Goal: Navigation & Orientation: Go to known website

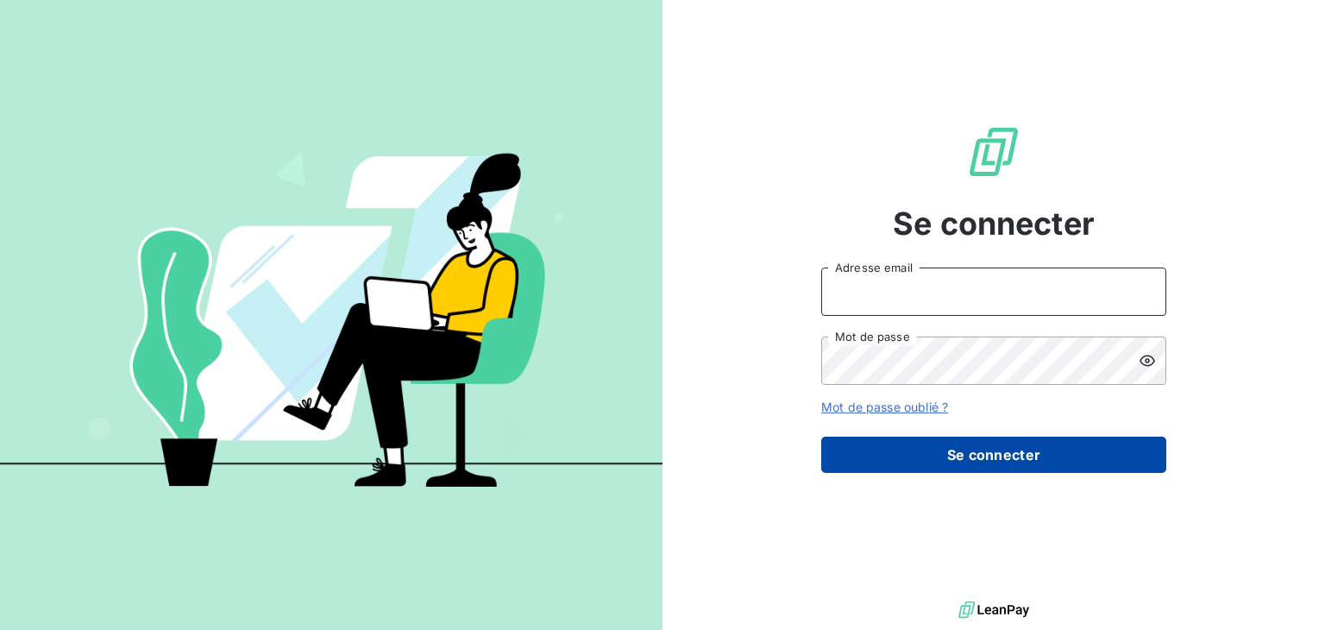
type input "[EMAIL_ADDRESS][PERSON_NAME][DOMAIN_NAME]"
click at [1041, 452] on button "Se connecter" at bounding box center [993, 455] width 345 height 36
